Goal: Navigation & Orientation: Find specific page/section

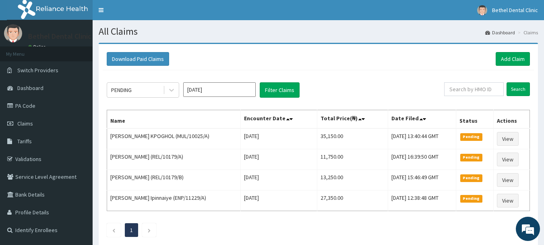
click at [46, 70] on span "Switch Providers" at bounding box center [37, 69] width 41 height 7
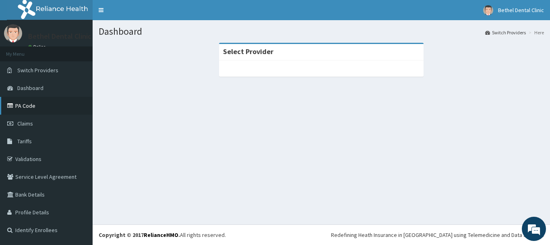
click at [41, 101] on link "PA Code" at bounding box center [46, 106] width 93 height 18
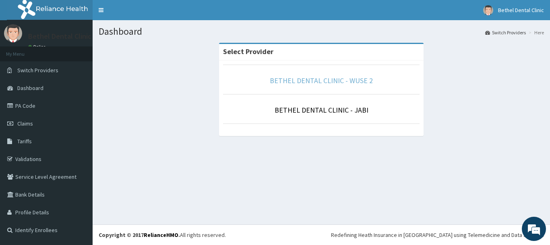
click at [292, 81] on link "BETHEL DENTAL CLINIC - WUSE 2" at bounding box center [321, 80] width 103 height 9
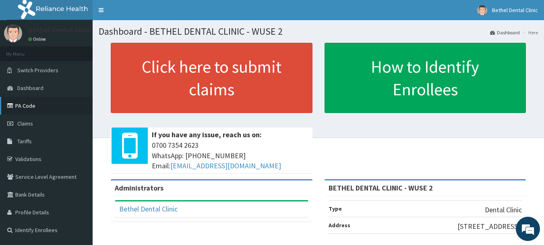
click at [31, 104] on link "PA Code" at bounding box center [46, 106] width 93 height 18
